Goal: Task Accomplishment & Management: Use online tool/utility

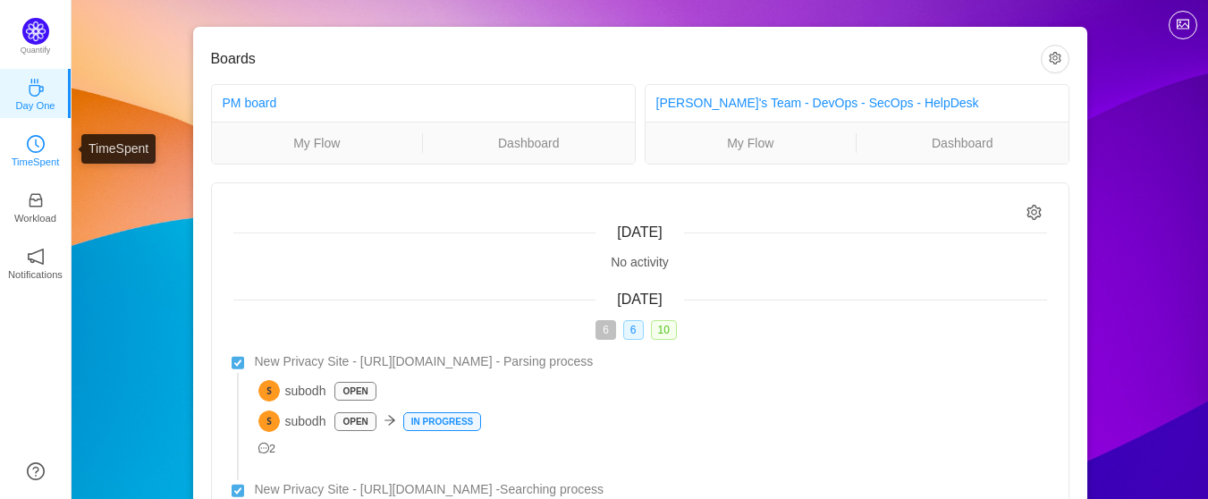
click at [30, 148] on icon "icon: clock-circle" at bounding box center [36, 144] width 18 height 18
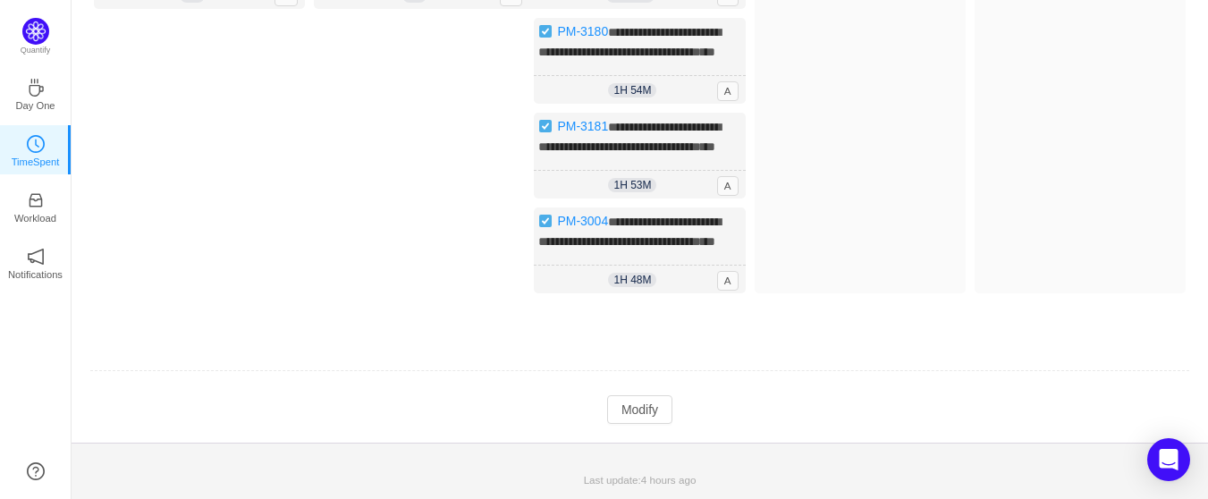
scroll to position [351, 0]
click at [639, 410] on button "Modify" at bounding box center [639, 409] width 65 height 29
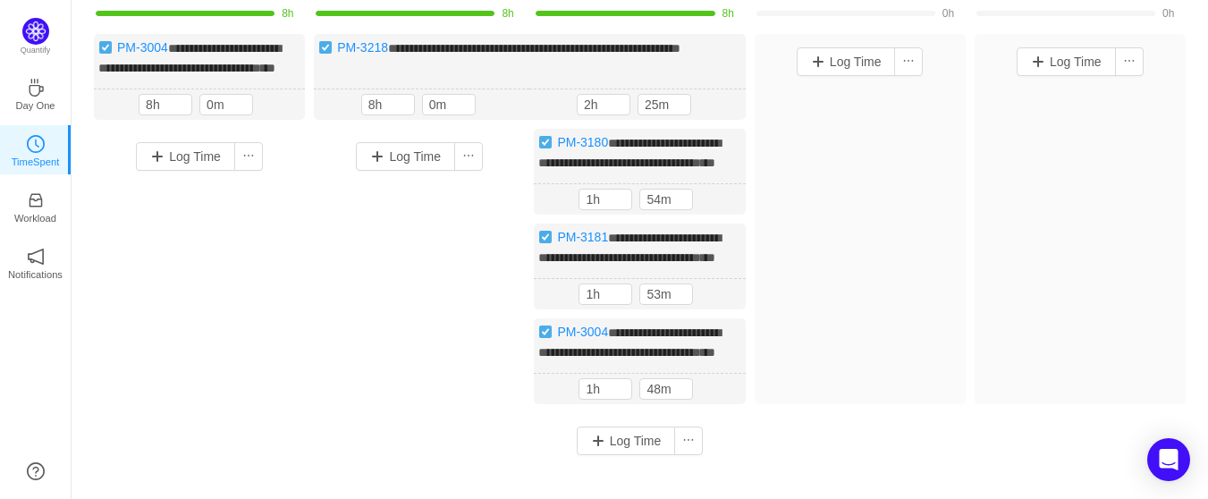
scroll to position [261, 0]
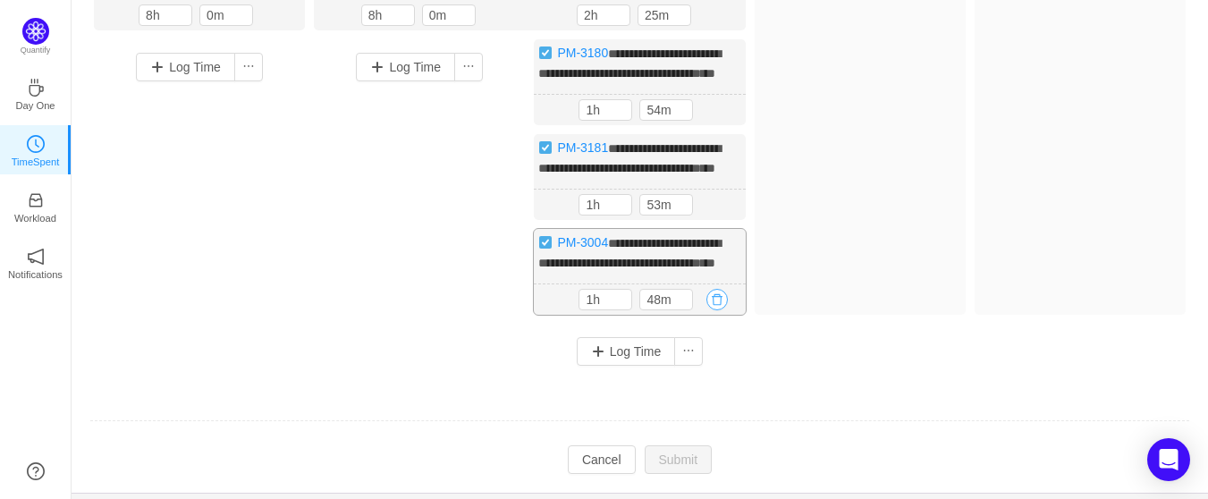
click at [715, 310] on button "button" at bounding box center [717, 299] width 21 height 21
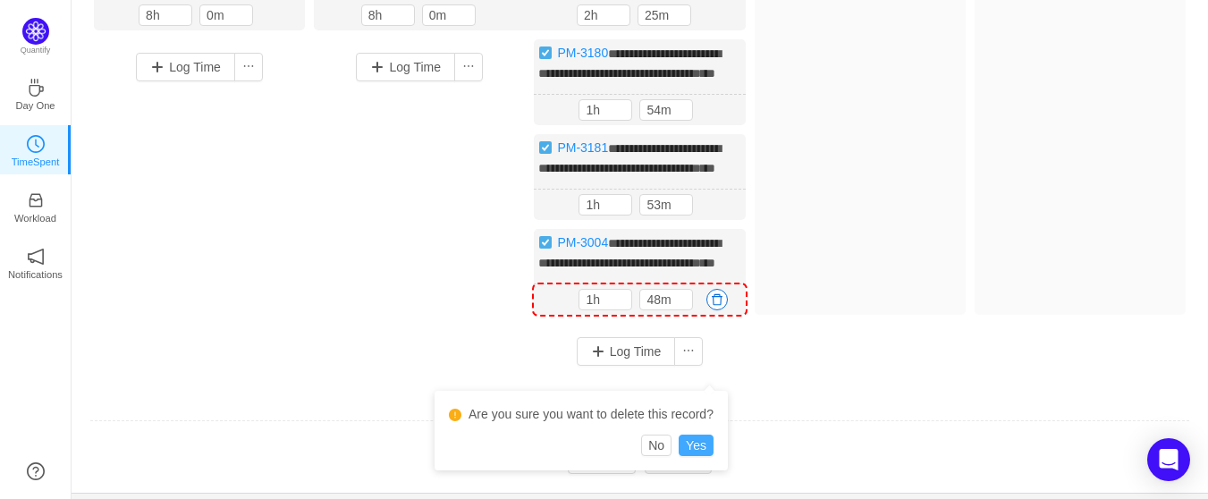
click at [697, 449] on button "Yes" at bounding box center [696, 445] width 35 height 21
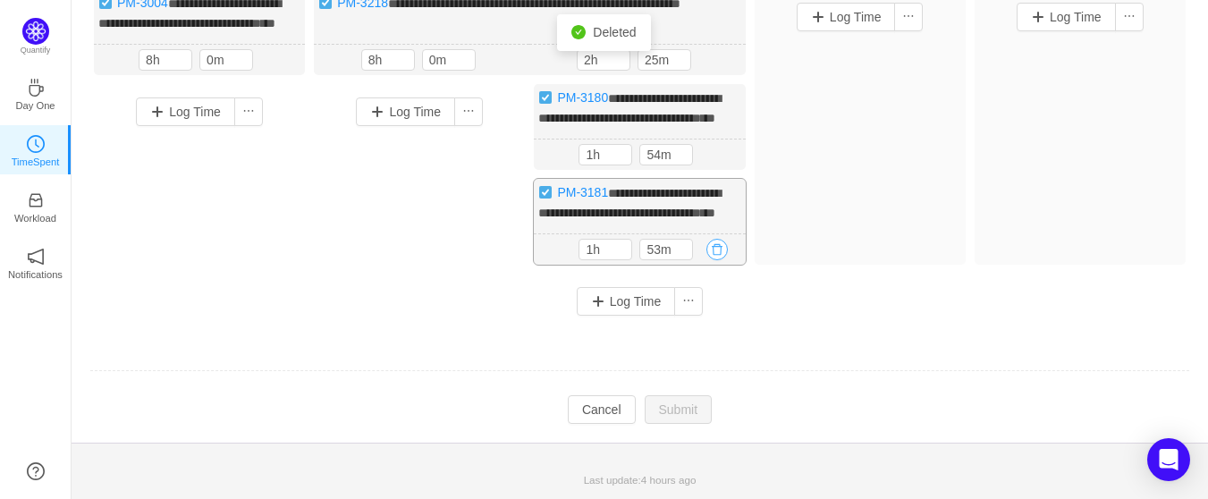
click at [717, 257] on button "button" at bounding box center [717, 249] width 21 height 21
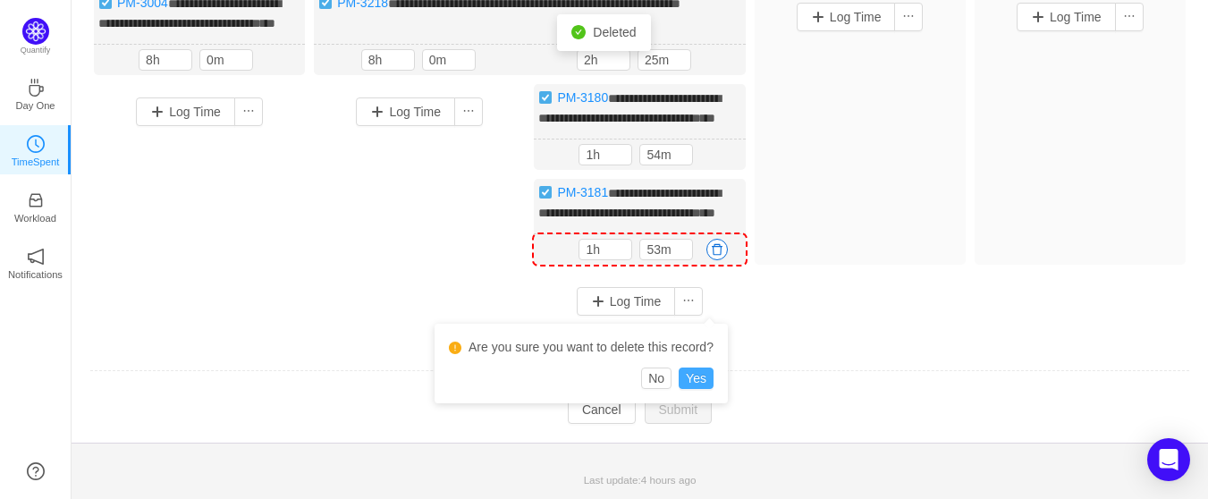
click at [696, 368] on button "Yes" at bounding box center [696, 378] width 35 height 21
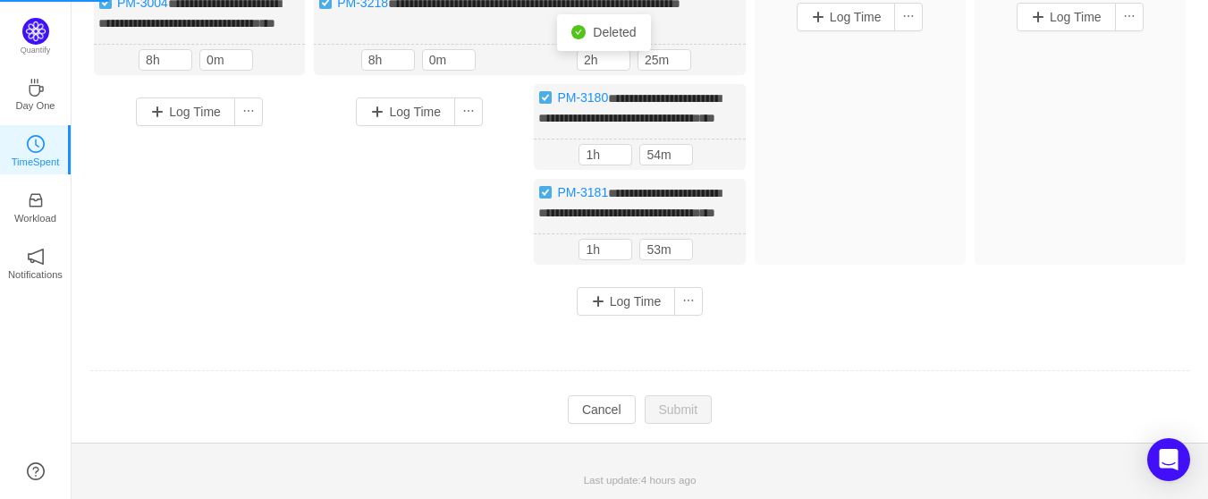
scroll to position [156, 0]
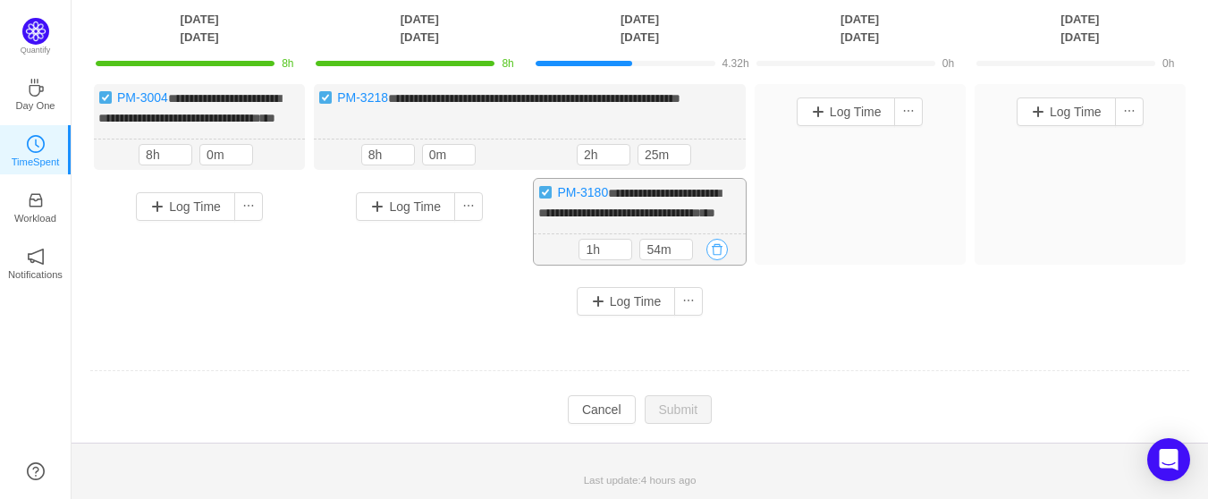
click at [717, 252] on button "button" at bounding box center [717, 249] width 21 height 21
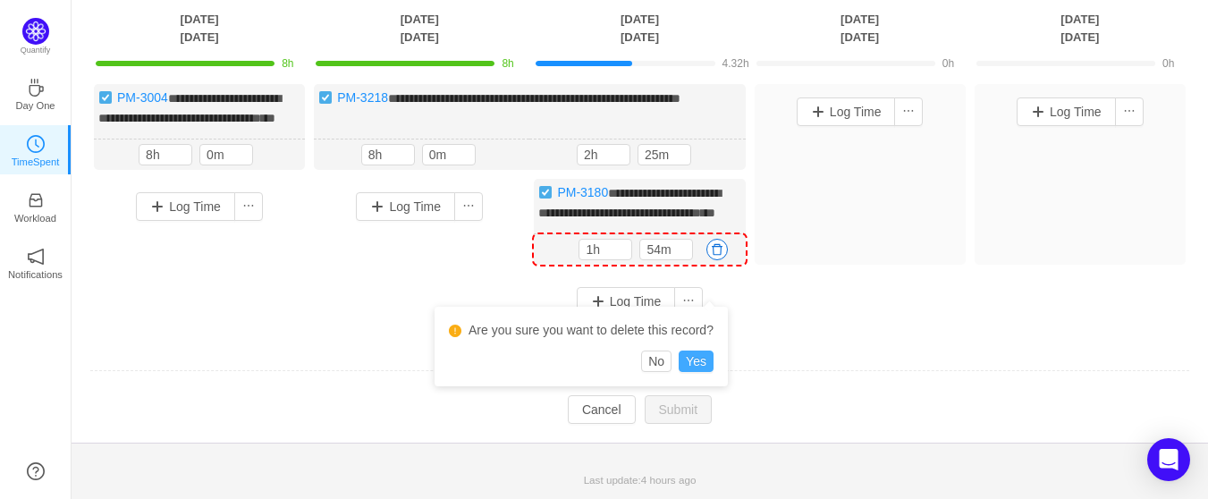
click at [693, 351] on button "Yes" at bounding box center [696, 361] width 35 height 21
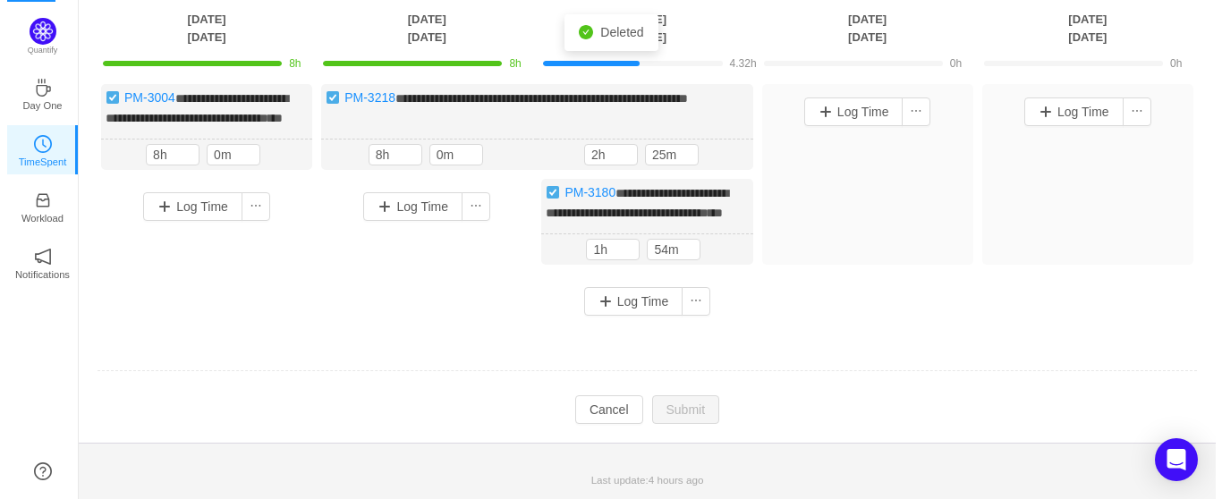
scroll to position [44, 0]
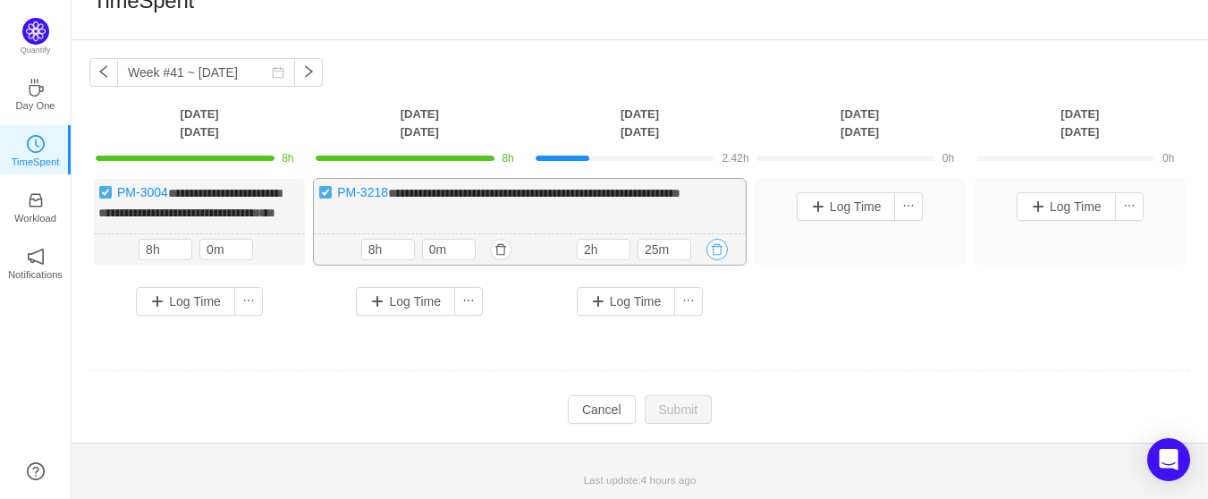
click at [713, 252] on button "button" at bounding box center [717, 249] width 21 height 21
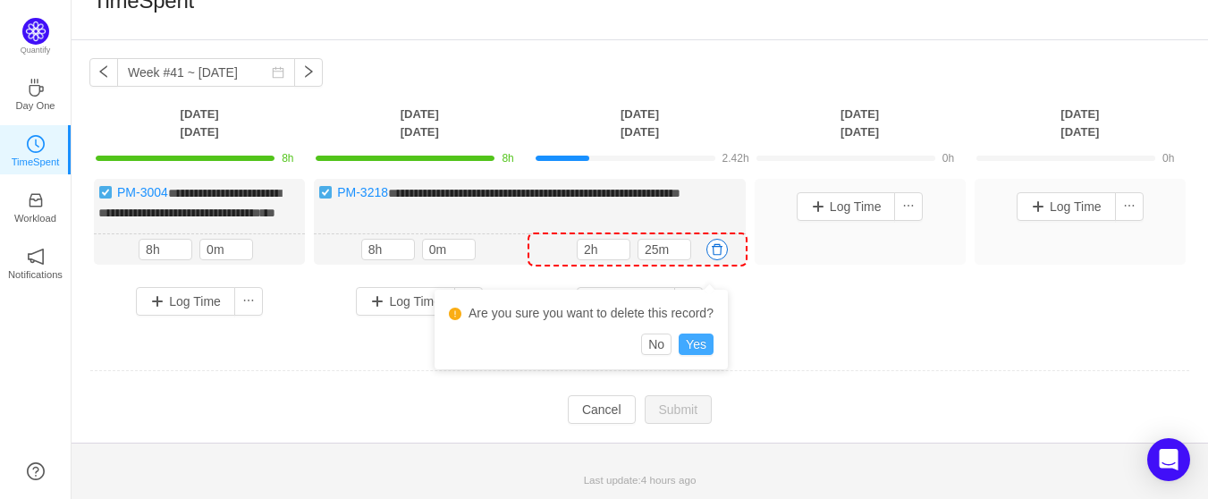
click at [707, 334] on button "Yes" at bounding box center [696, 344] width 35 height 21
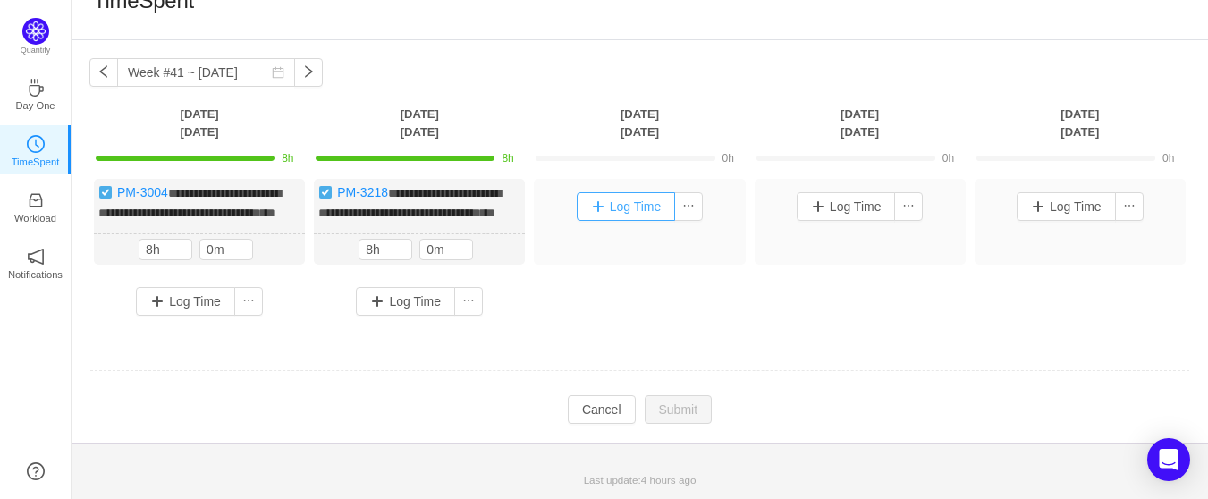
click at [619, 193] on button "Log Time" at bounding box center [626, 206] width 99 height 29
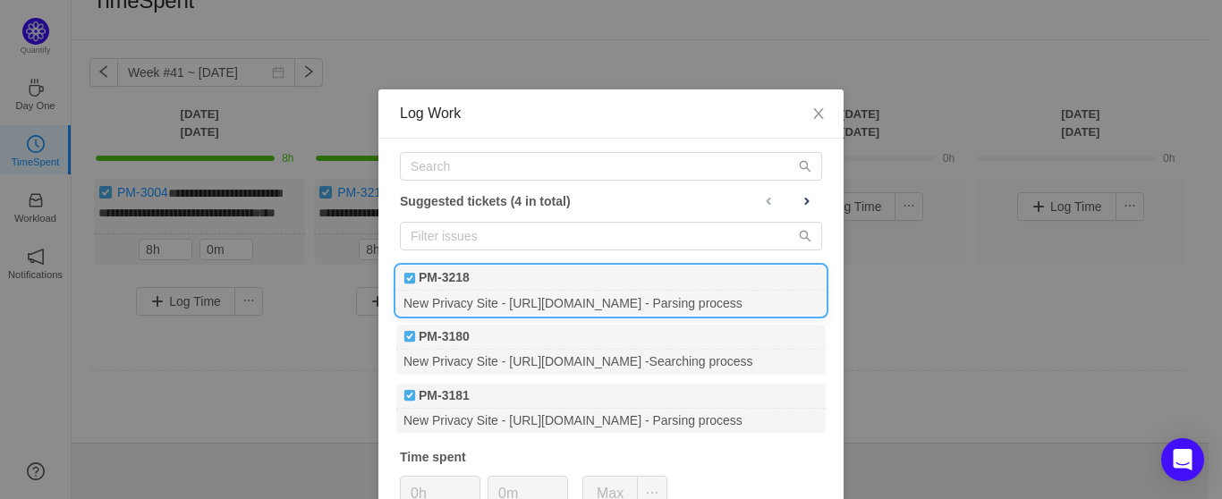
click at [501, 289] on div "PM-3218" at bounding box center [610, 278] width 429 height 25
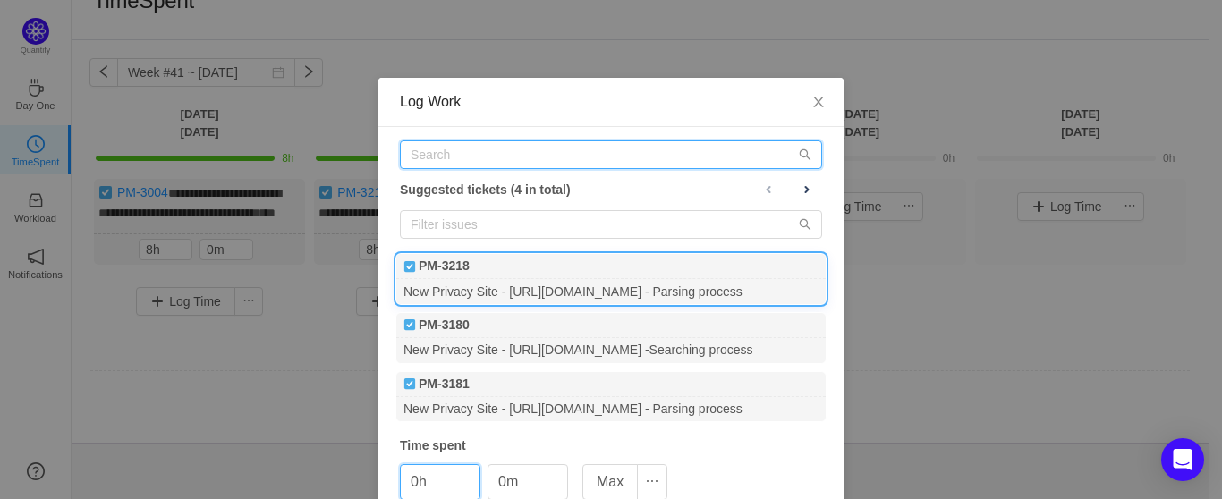
click at [481, 147] on input "text" at bounding box center [611, 154] width 422 height 29
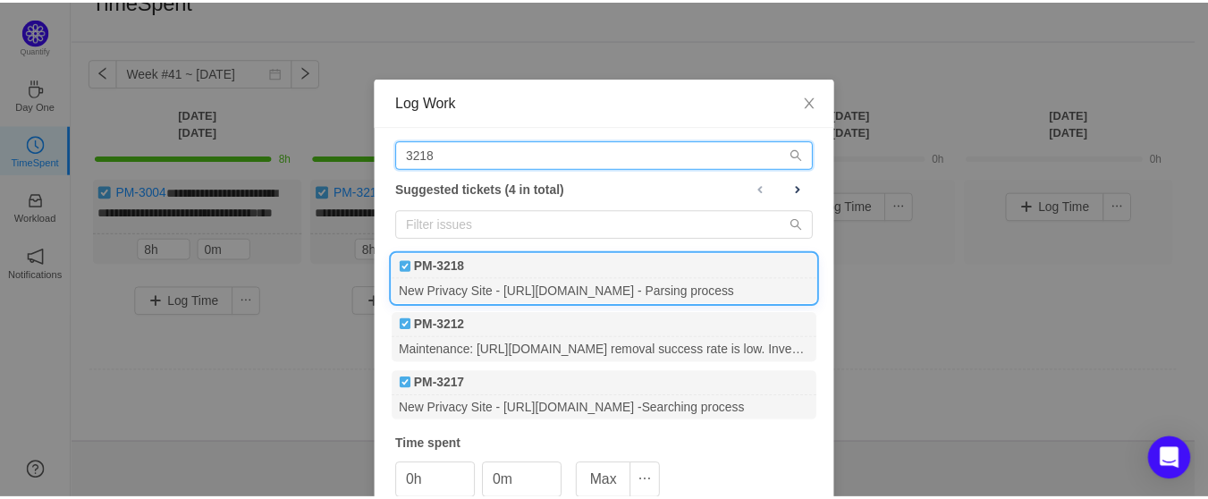
scroll to position [0, 0]
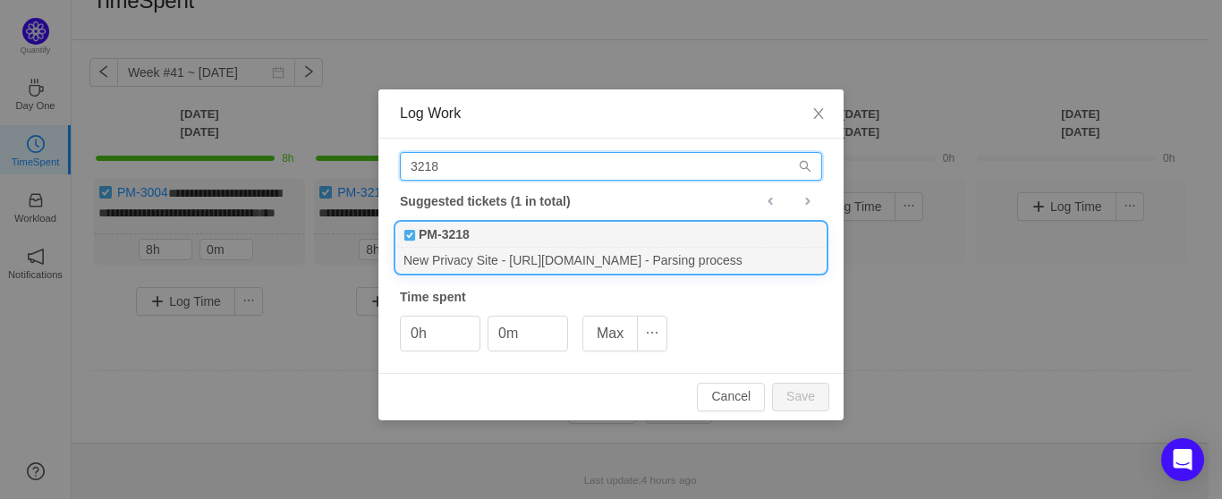
type input "3218"
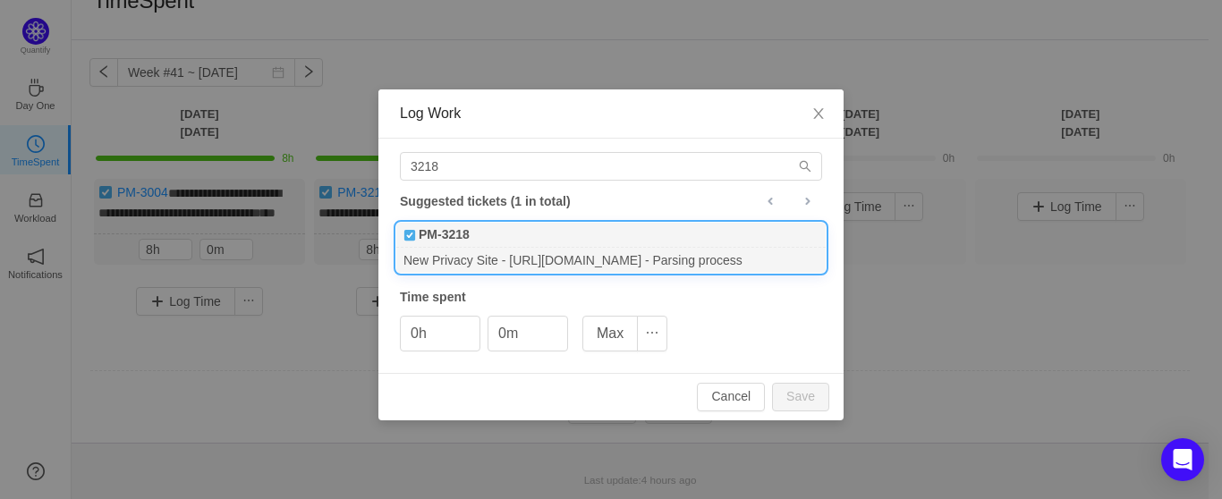
click at [467, 241] on b "PM-3218" at bounding box center [444, 234] width 51 height 19
click at [810, 399] on button "Save" at bounding box center [800, 397] width 57 height 29
type input "0h"
